Goal: Task Accomplishment & Management: Complete application form

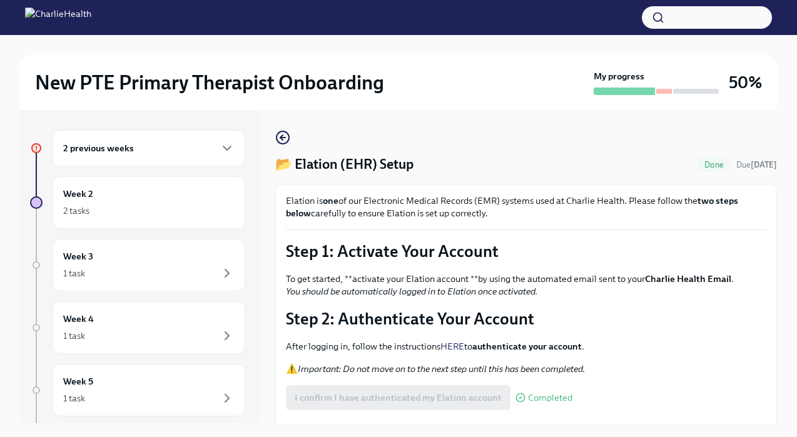
click at [185, 156] on div "2 previous weeks" at bounding box center [149, 148] width 193 height 36
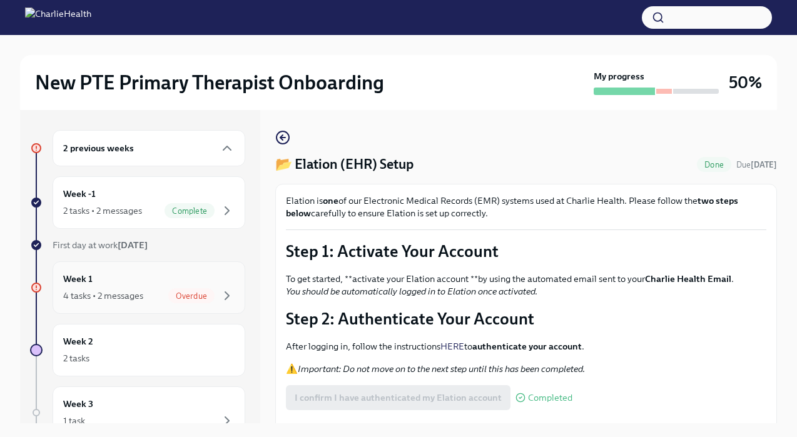
click at [165, 298] on div "4 tasks • 2 messages Overdue" at bounding box center [148, 295] width 171 height 15
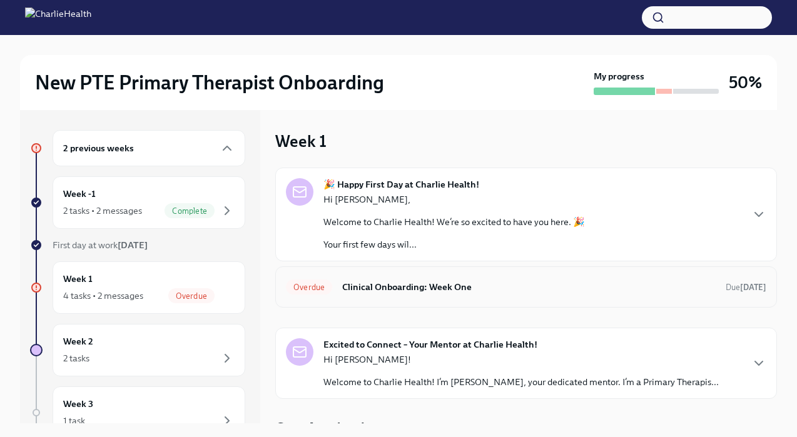
scroll to position [14, 0]
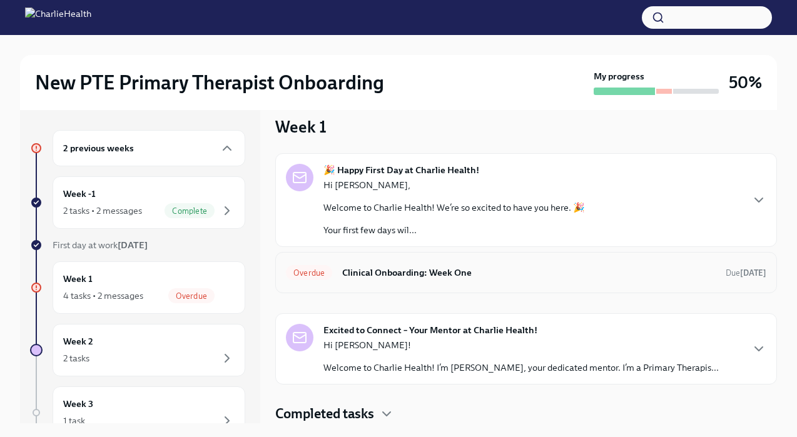
click at [482, 271] on h6 "Clinical Onboarding: Week One" at bounding box center [529, 273] width 374 height 14
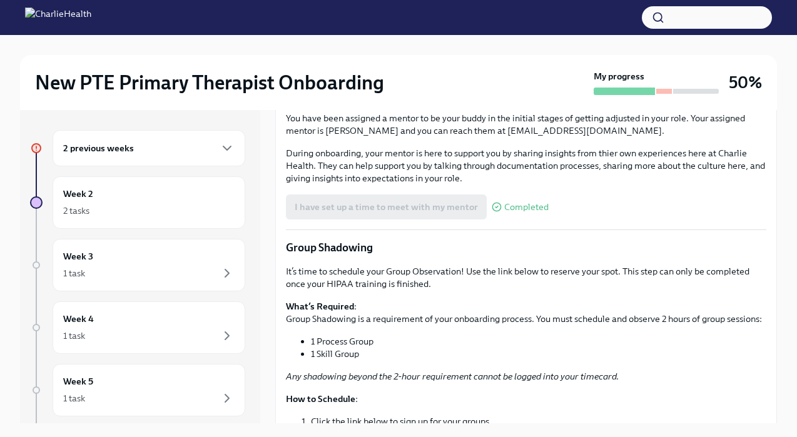
scroll to position [1123, 0]
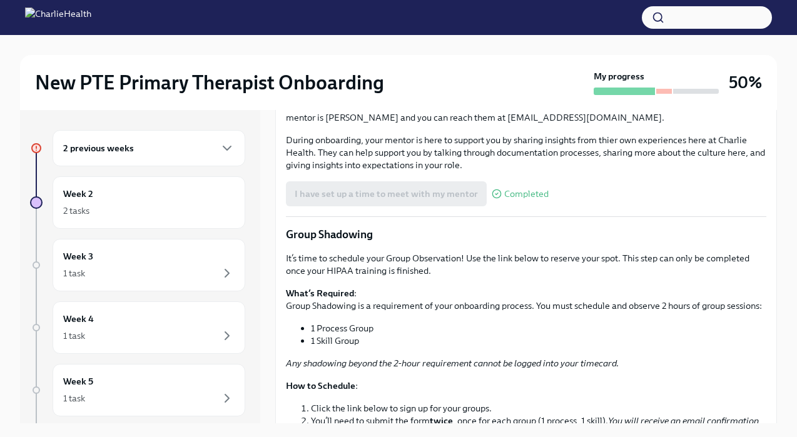
click at [419, 47] on span "I have set up a time to meet with my supervisor" at bounding box center [392, 40] width 195 height 13
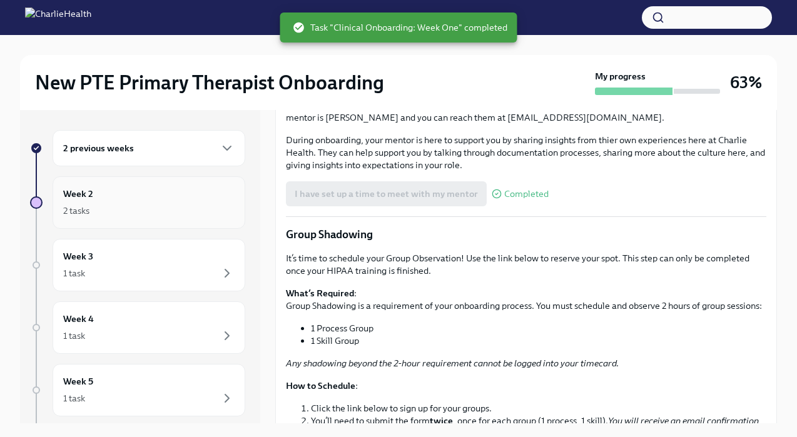
click at [117, 211] on div "2 tasks" at bounding box center [148, 210] width 171 height 15
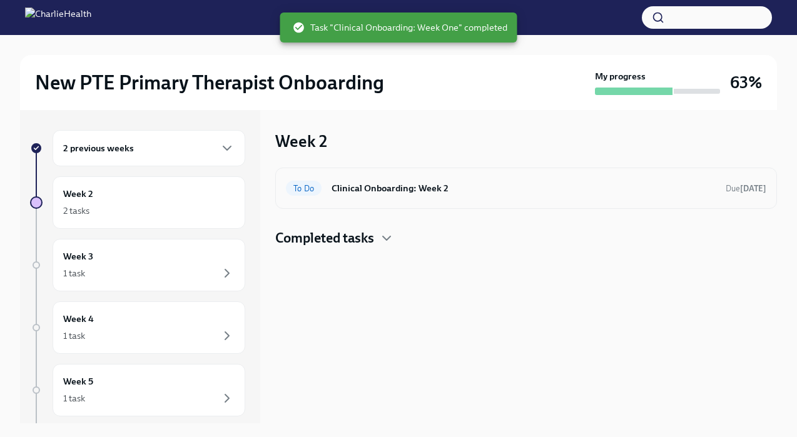
click at [430, 189] on h6 "Clinical Onboarding: Week 2" at bounding box center [524, 188] width 384 height 14
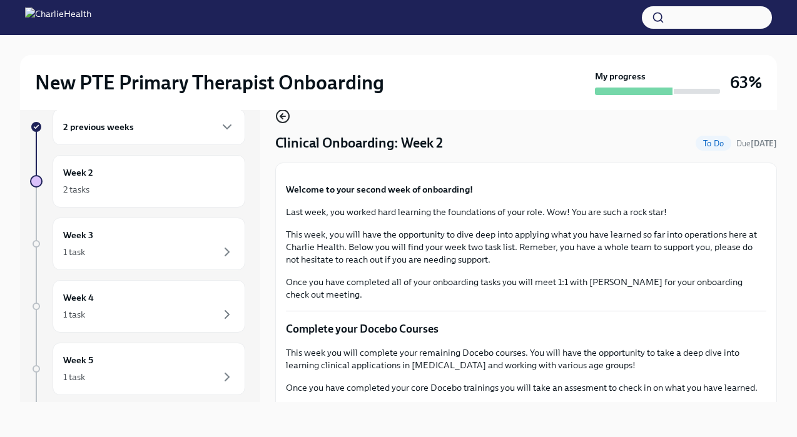
click at [285, 123] on circle "button" at bounding box center [283, 116] width 13 height 13
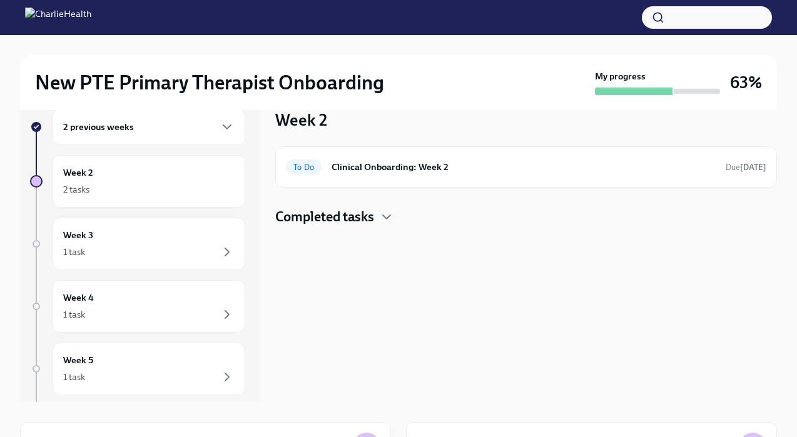
click at [365, 216] on h4 "Completed tasks" at bounding box center [324, 217] width 99 height 19
click at [390, 215] on icon "button" at bounding box center [386, 217] width 15 height 15
